Goal: Check status

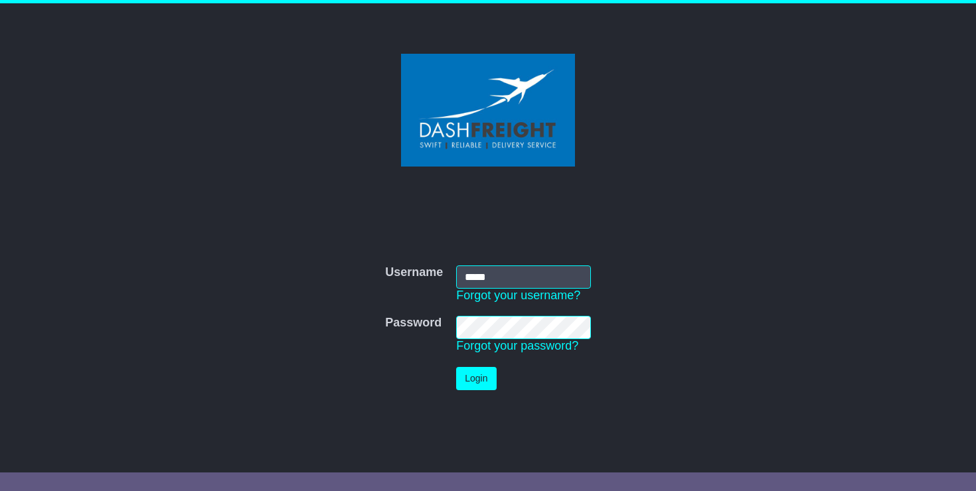
type input "**********"
click at [478, 380] on button "Login" at bounding box center [476, 378] width 40 height 23
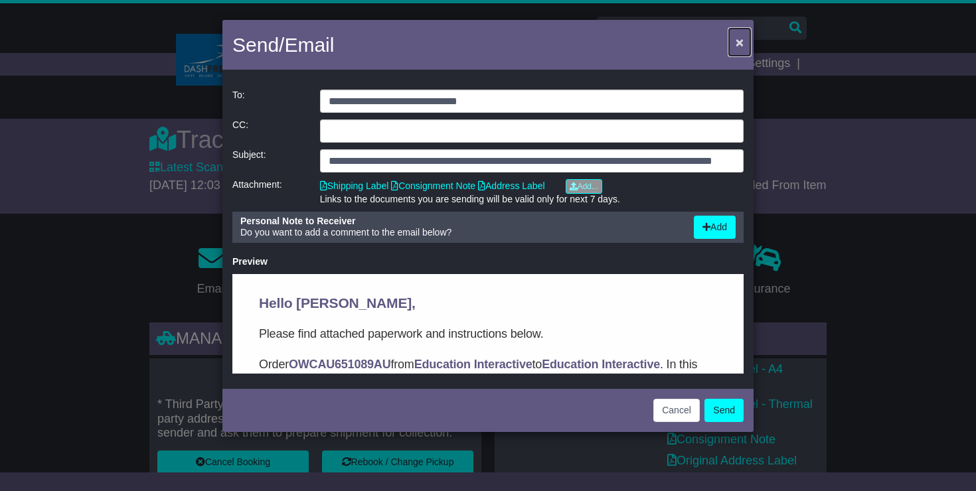
click at [741, 40] on span "×" at bounding box center [739, 42] width 8 height 15
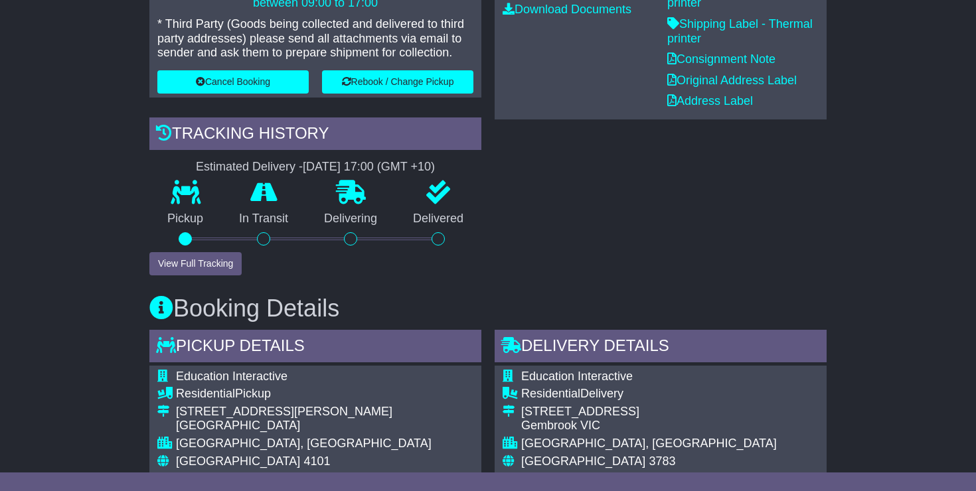
scroll to position [383, 0]
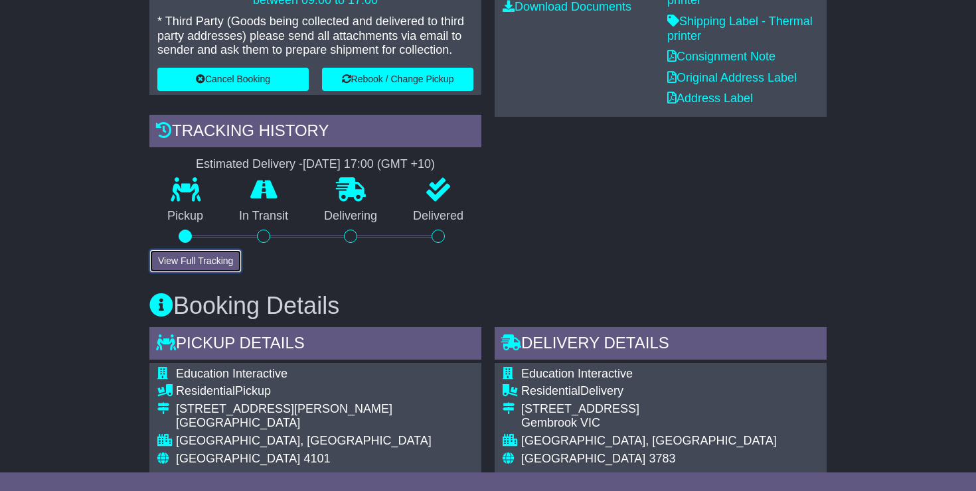
click at [189, 260] on button "View Full Tracking" at bounding box center [195, 261] width 92 height 23
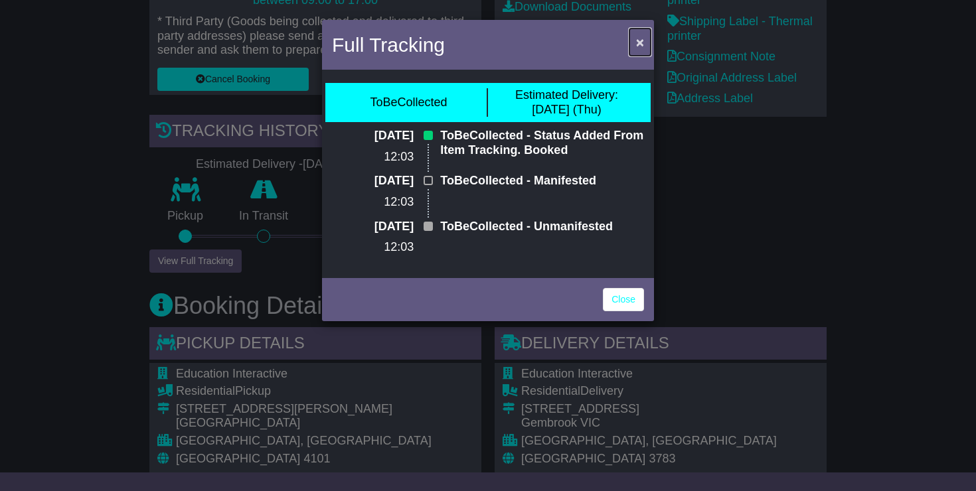
click at [641, 43] on span "×" at bounding box center [640, 42] width 8 height 15
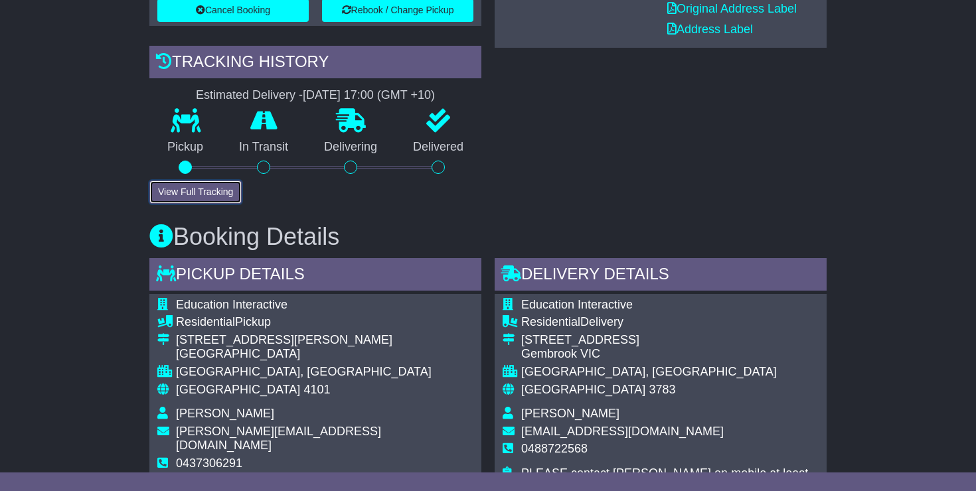
scroll to position [450, 0]
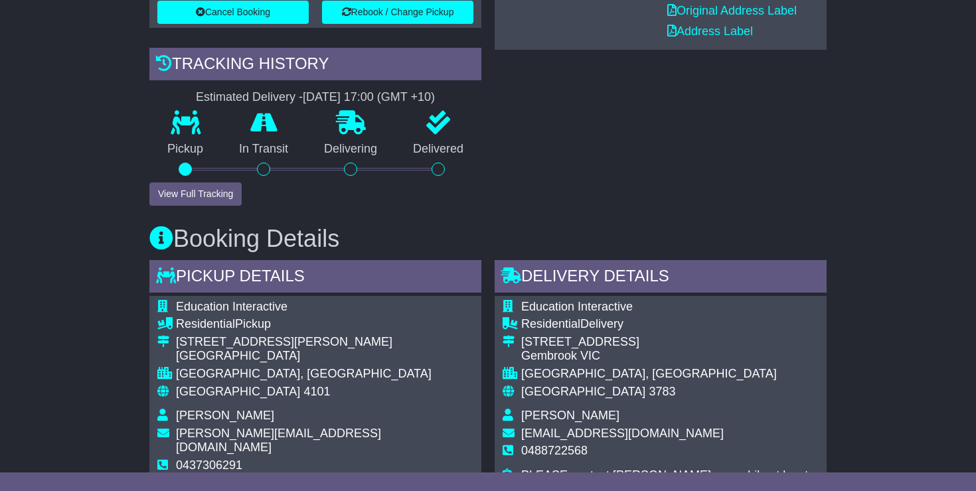
click at [266, 171] on div at bounding box center [263, 169] width 13 height 13
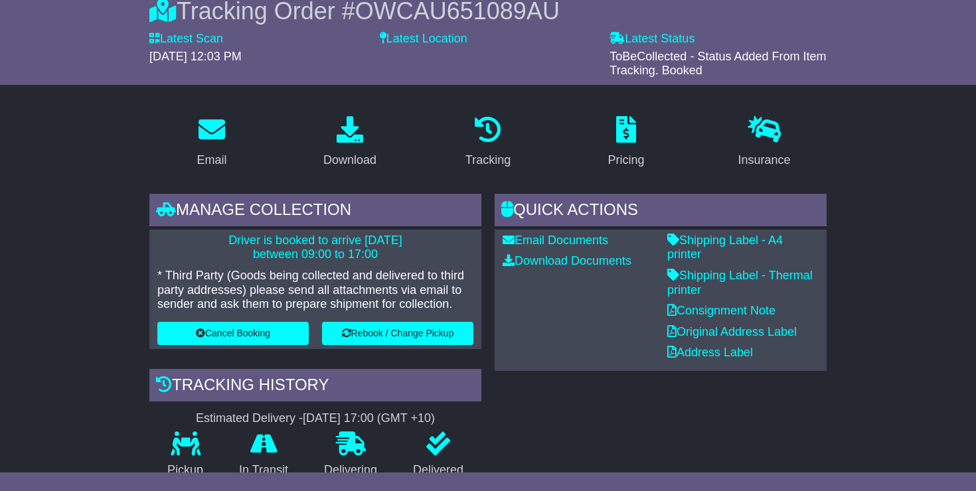
scroll to position [133, 0]
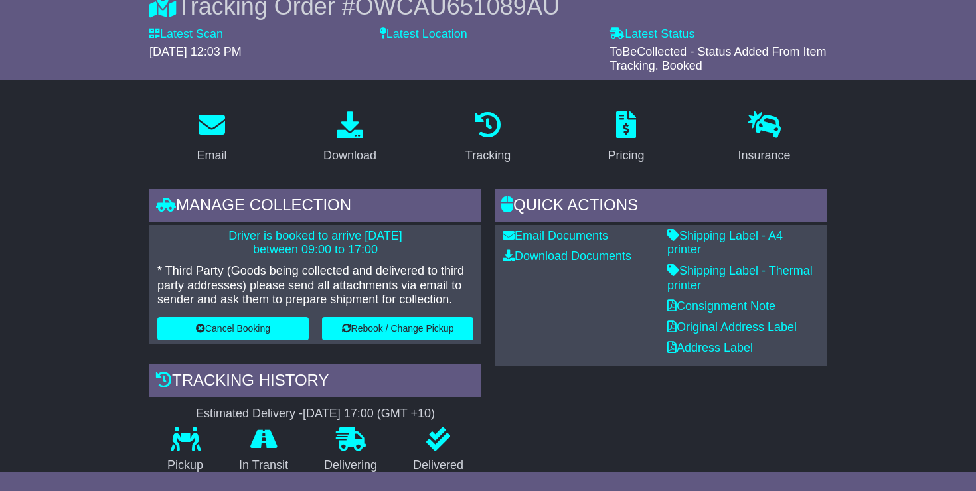
click at [434, 33] on label "Latest Location" at bounding box center [424, 34] width 88 height 15
click at [386, 35] on label "Latest Location" at bounding box center [424, 34] width 88 height 15
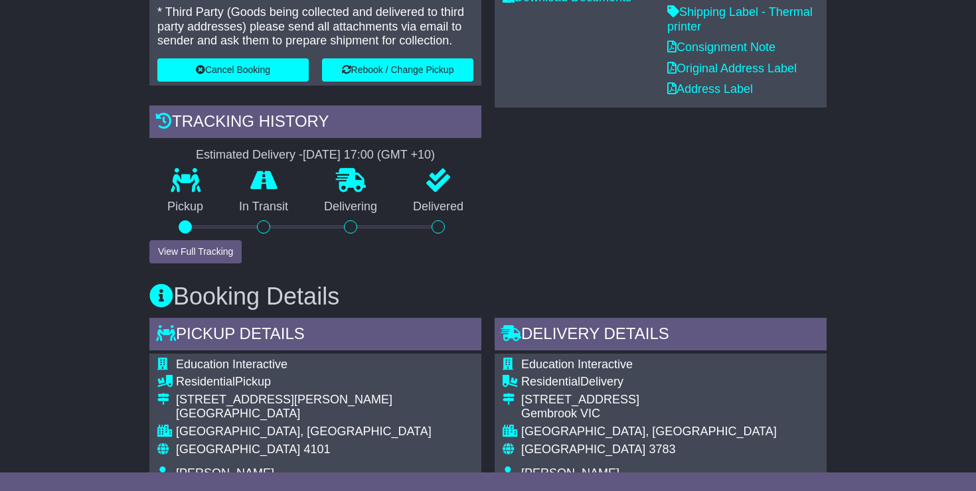
scroll to position [396, 0]
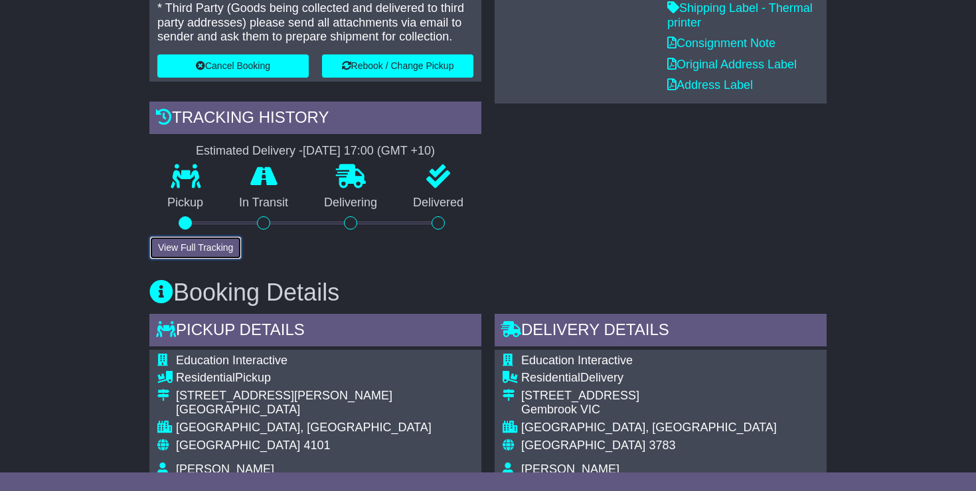
click at [181, 247] on button "View Full Tracking" at bounding box center [195, 247] width 92 height 23
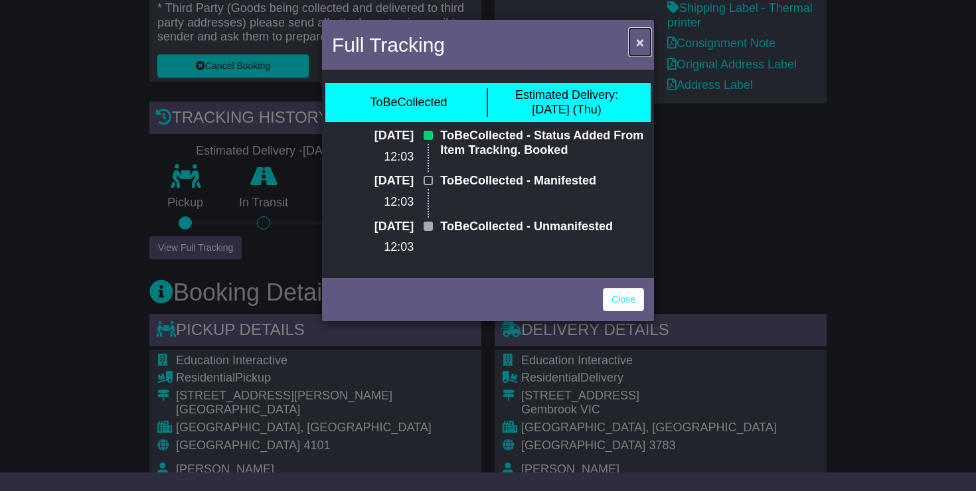
click at [641, 41] on span "×" at bounding box center [640, 42] width 8 height 15
